Goal: Find specific page/section: Find specific page/section

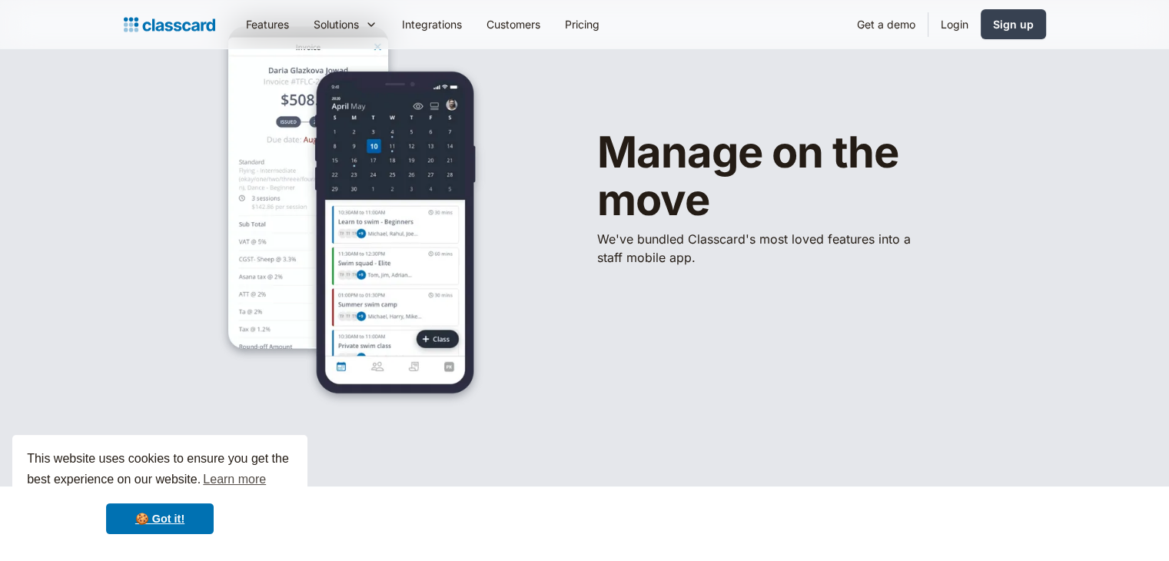
scroll to position [77, 0]
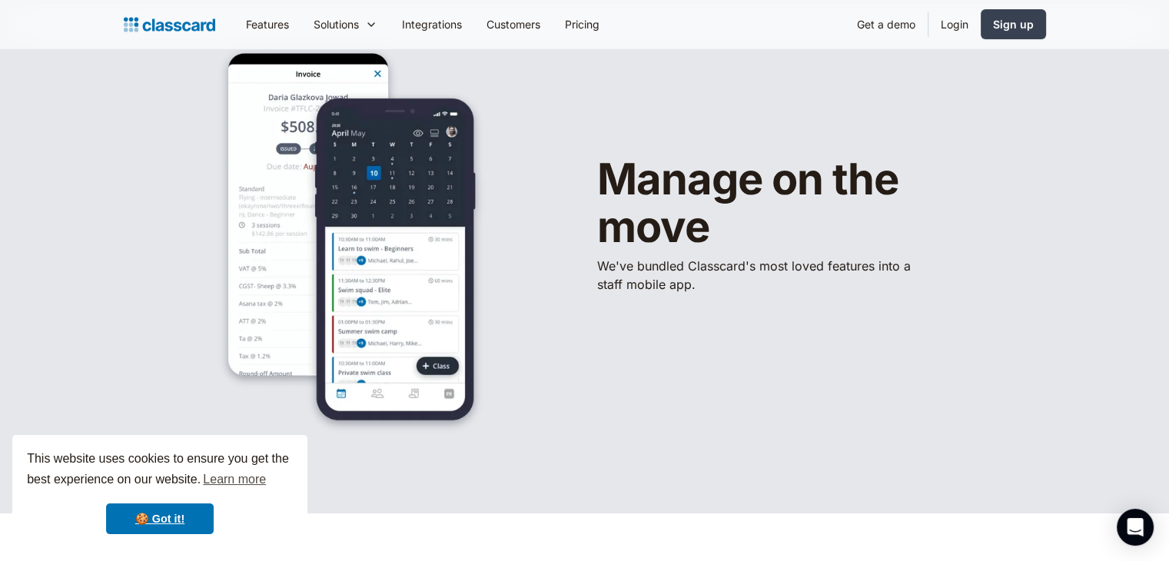
click at [170, 21] on img at bounding box center [169, 25] width 91 height 22
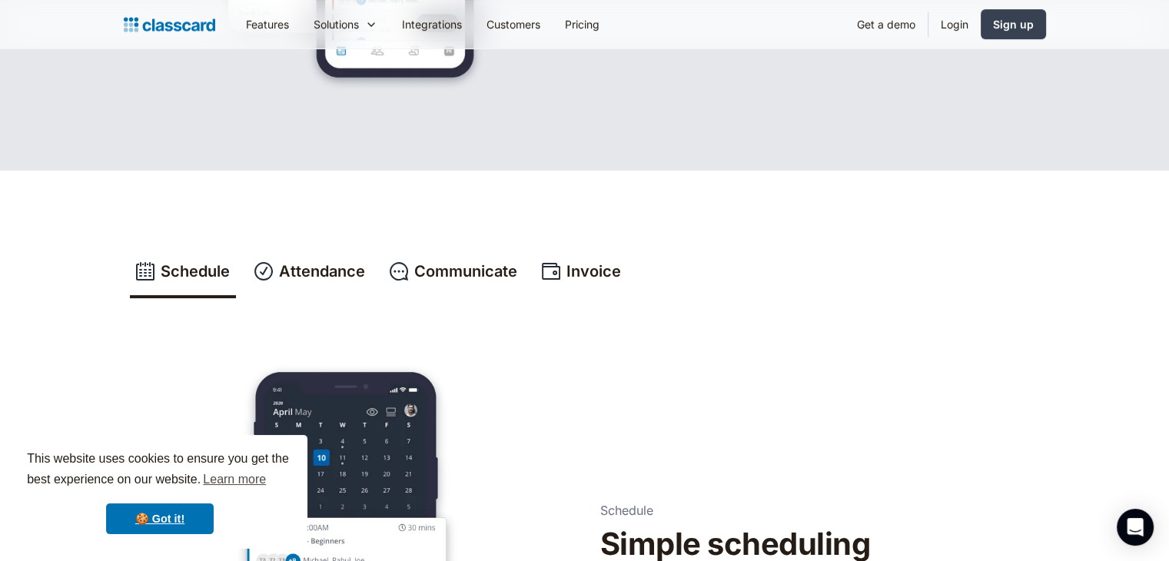
scroll to position [307, 0]
